Goal: Navigation & Orientation: Find specific page/section

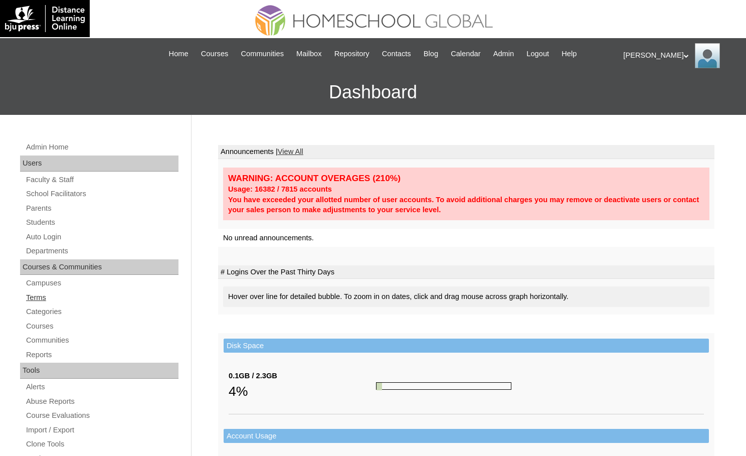
click at [35, 298] on link "Terms" at bounding box center [101, 297] width 153 height 13
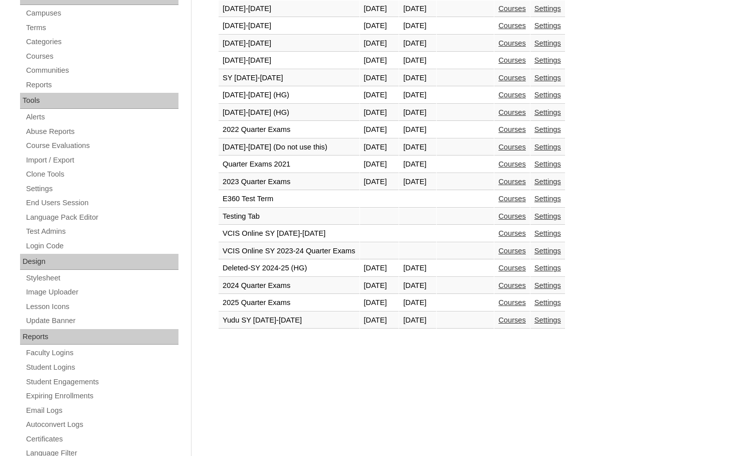
scroll to position [251, 0]
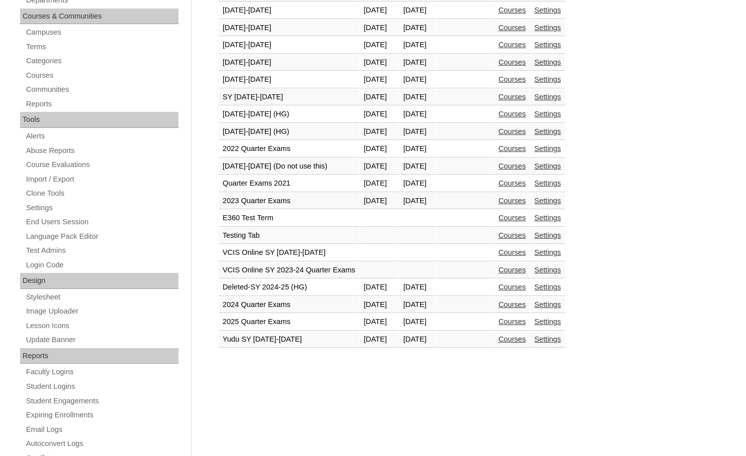
click at [526, 169] on link "Courses" at bounding box center [512, 166] width 28 height 8
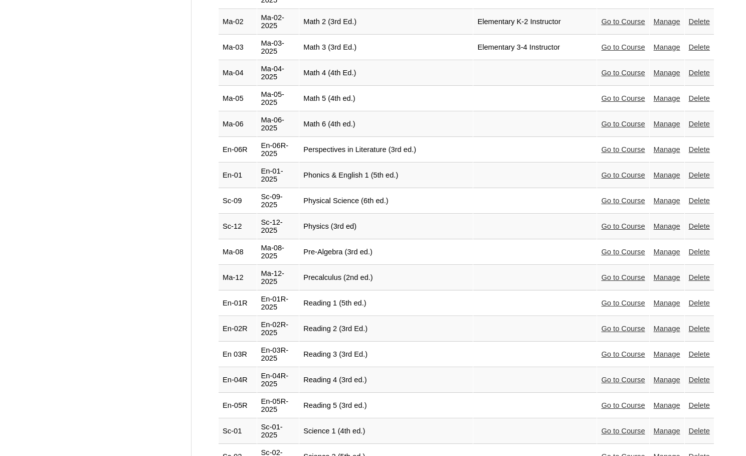
scroll to position [1821, 0]
